Goal: Check status: Check status

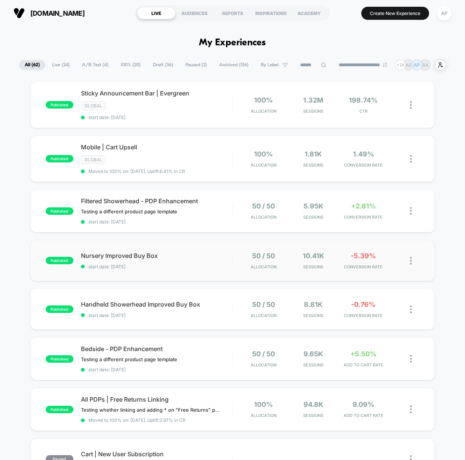
click at [209, 270] on div "published Nursery Improved Buy Box start date: [DATE] 50 / 50 Allocation 10.41k…" at bounding box center [232, 260] width 405 height 41
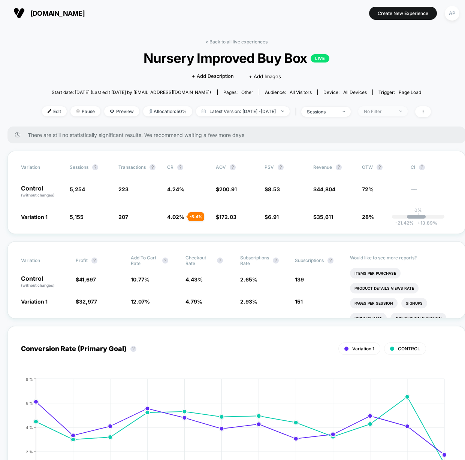
click at [386, 112] on div "No Filter" at bounding box center [379, 112] width 30 height 6
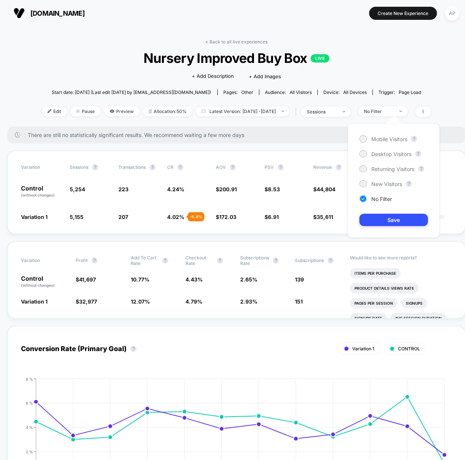
click at [384, 62] on span "Nursery Improved Buy Box LIVE" at bounding box center [236, 58] width 350 height 16
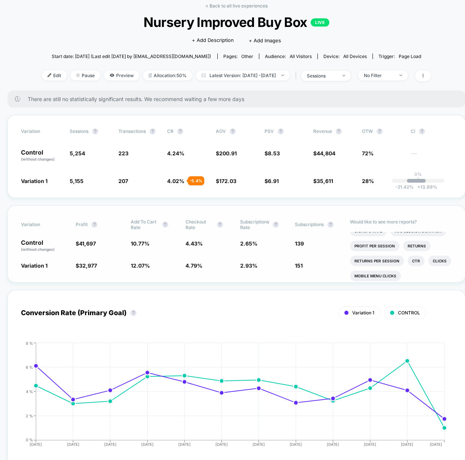
scroll to position [45, 0]
click at [378, 252] on li "Profit Per Session" at bounding box center [374, 252] width 49 height 10
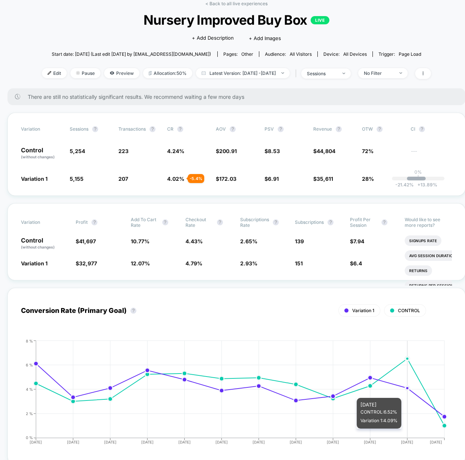
scroll to position [0, 0]
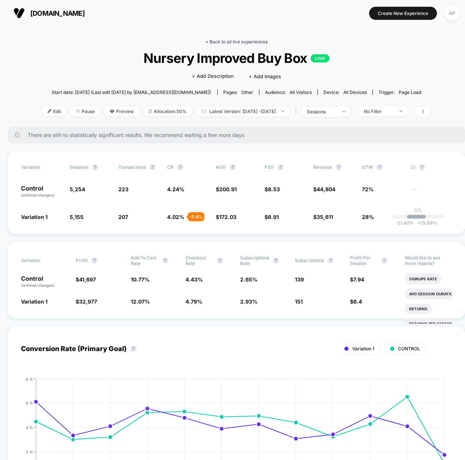
click at [249, 41] on link "< Back to all live experiences" at bounding box center [236, 42] width 62 height 6
